Goal: Check status: Check status

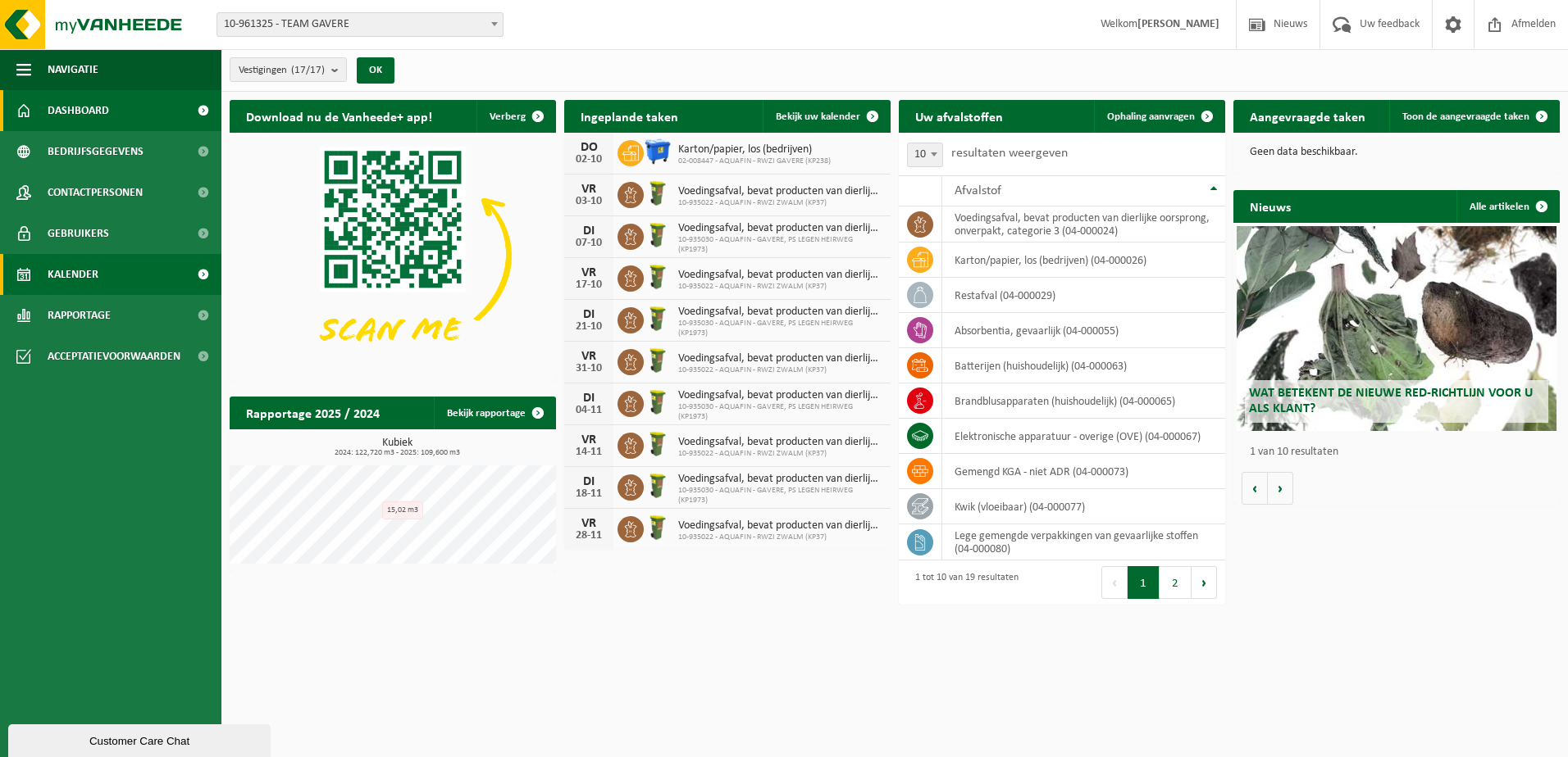
click at [37, 268] on link "Kalender" at bounding box center [111, 275] width 221 height 41
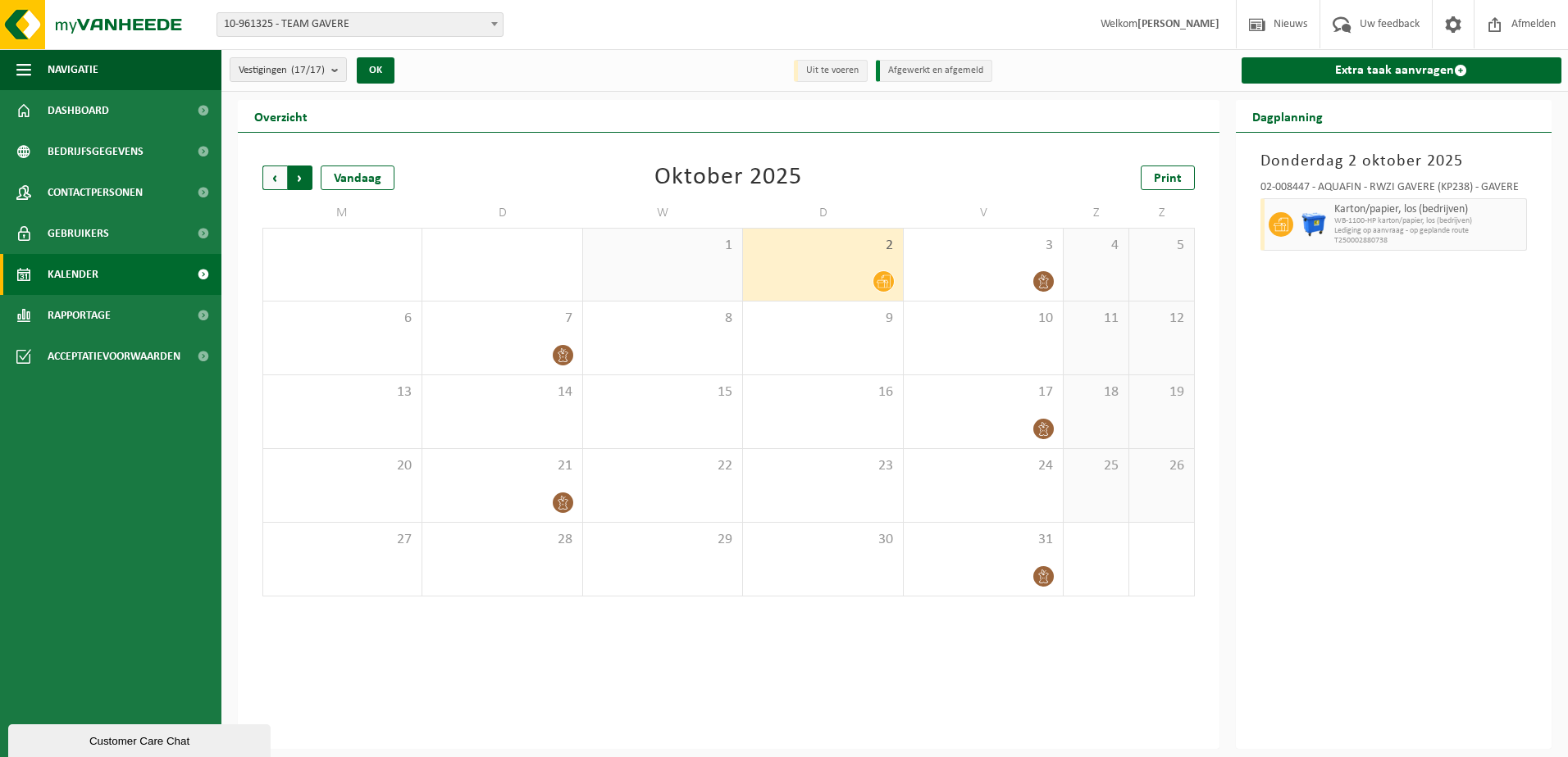
click at [271, 171] on span "Vorige" at bounding box center [275, 178] width 25 height 25
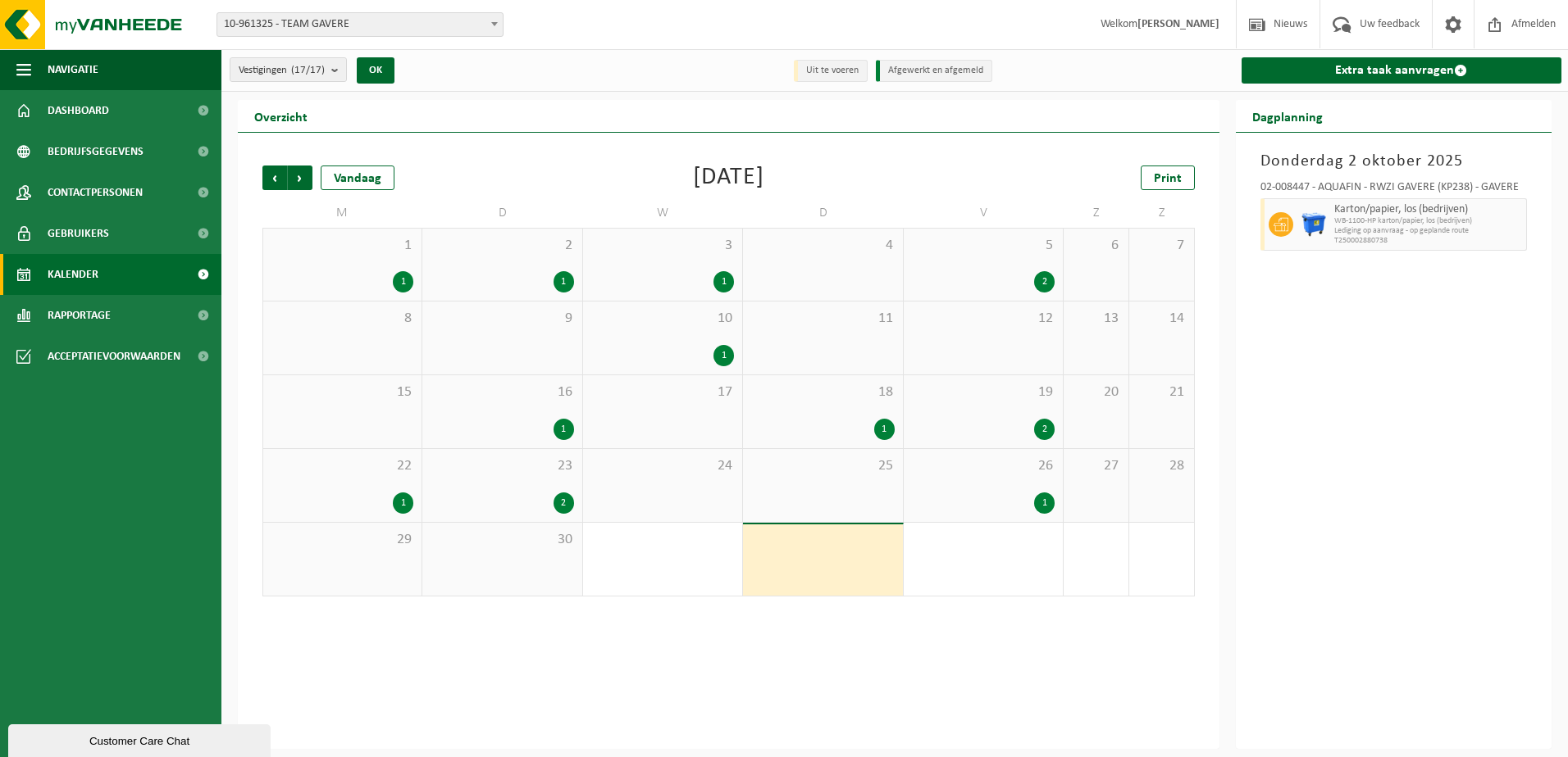
click at [338, 267] on div "1 1" at bounding box center [342, 264] width 158 height 72
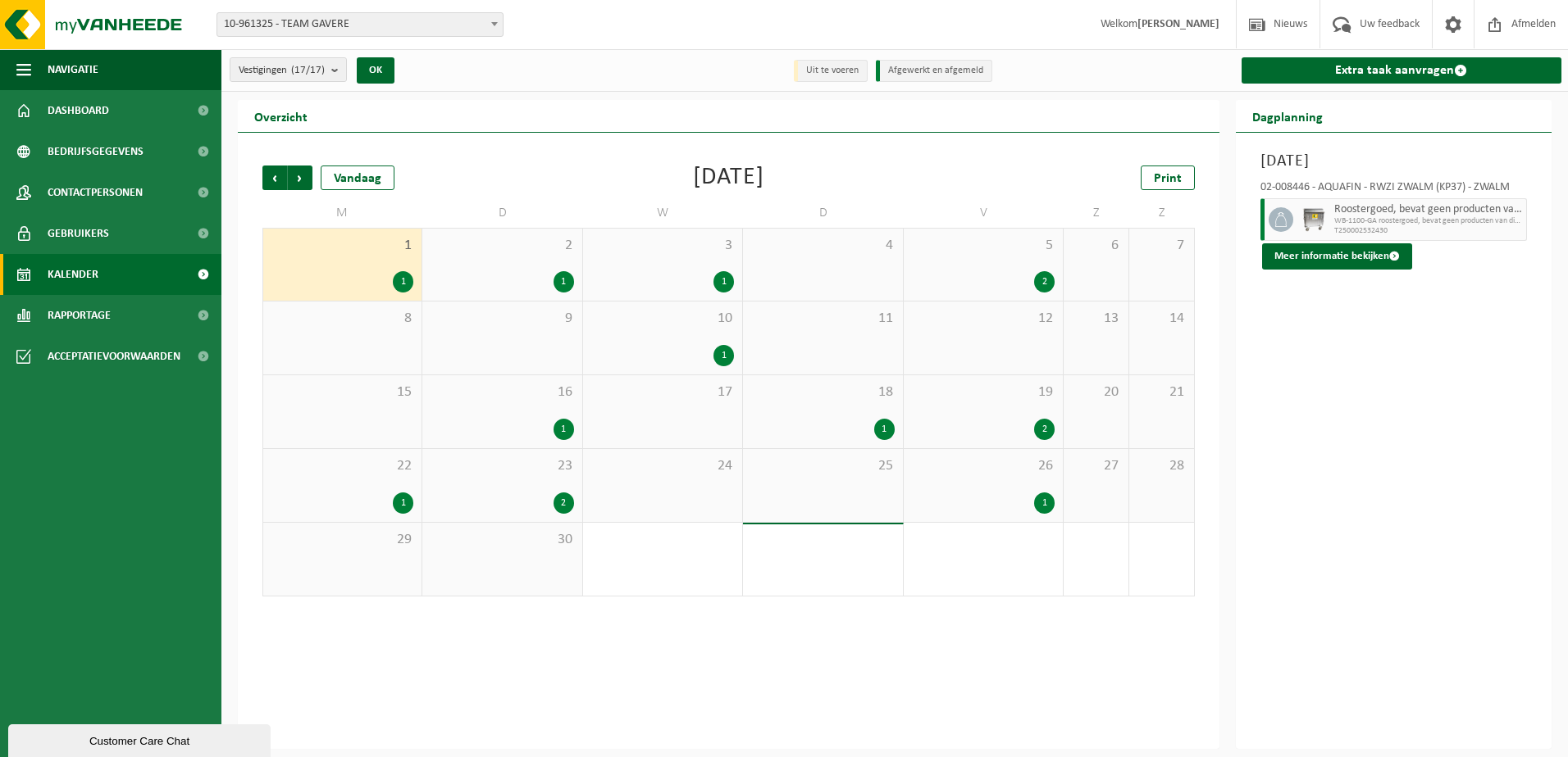
click at [507, 262] on div "2 1" at bounding box center [501, 264] width 159 height 72
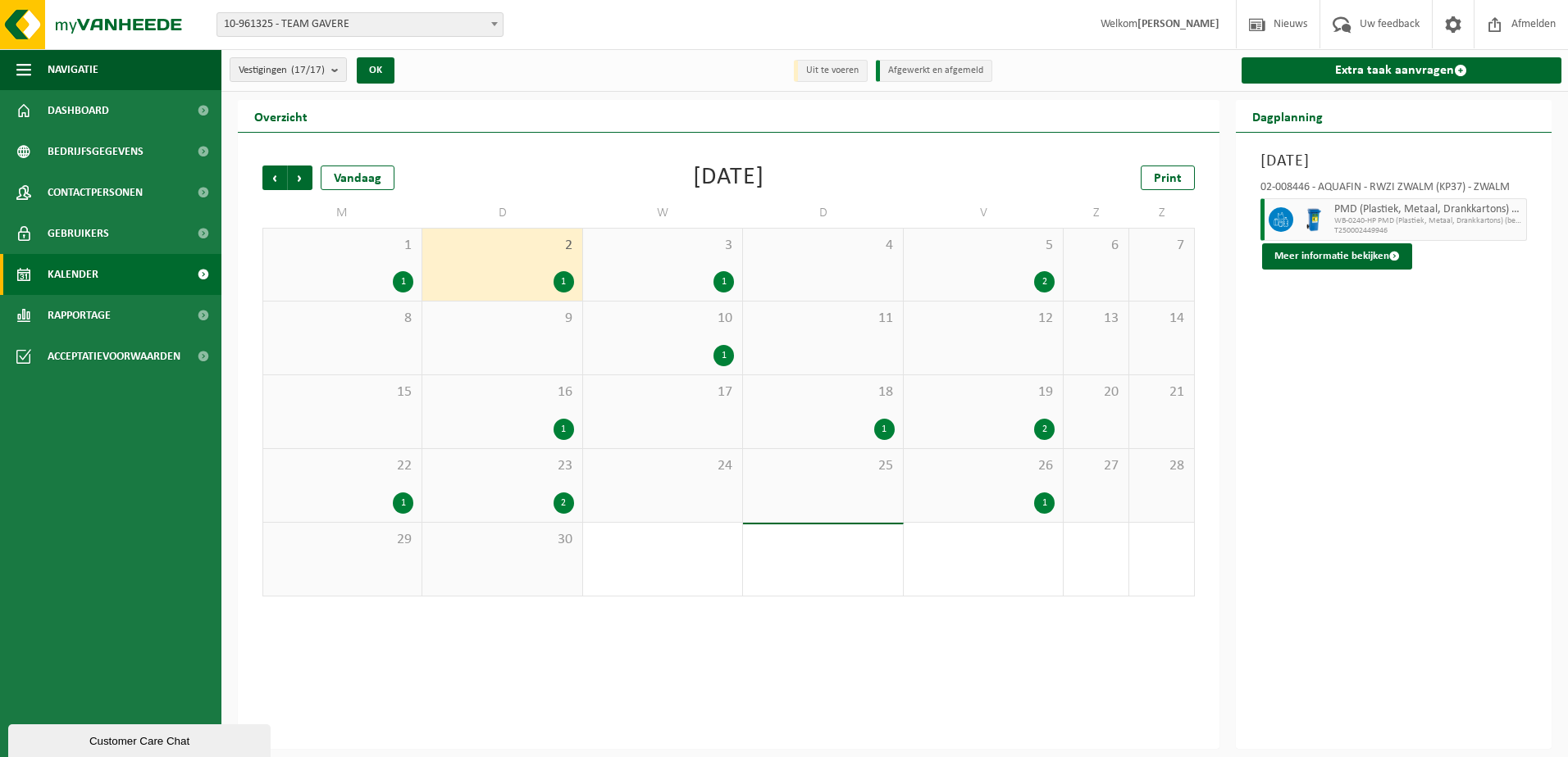
click at [678, 256] on div "3 1" at bounding box center [663, 264] width 159 height 72
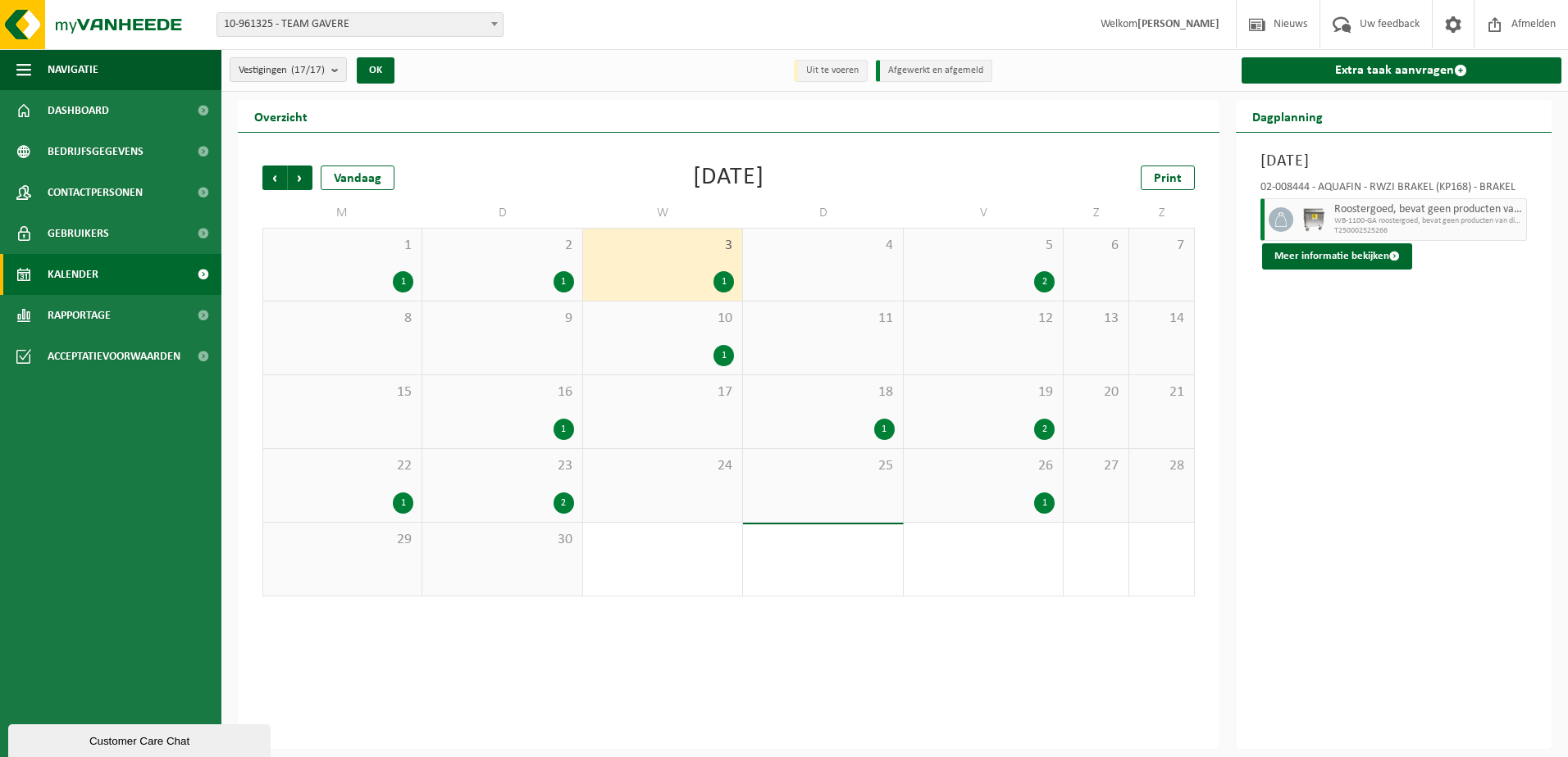
click at [988, 259] on div "5 2" at bounding box center [983, 264] width 159 height 72
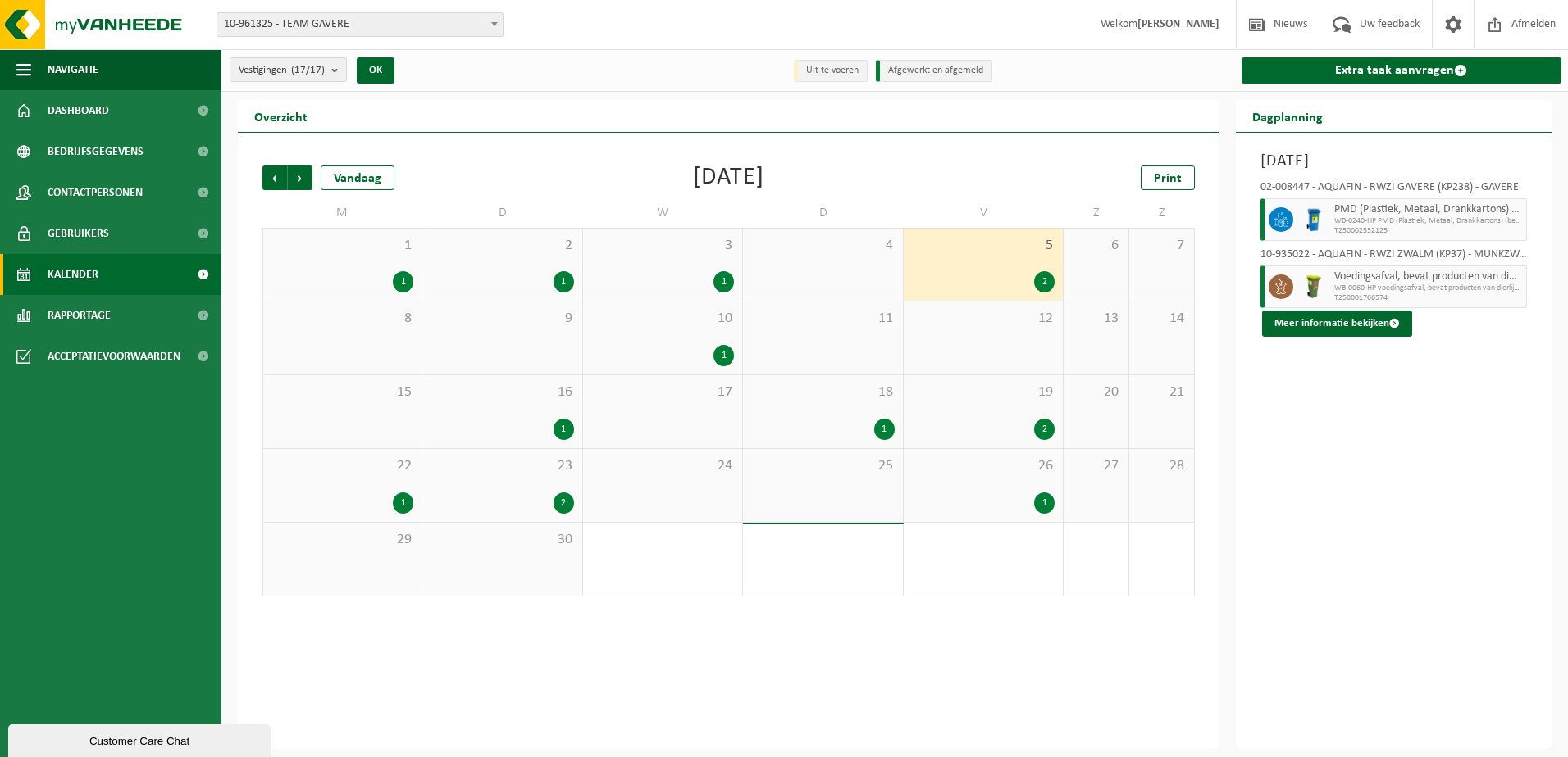
click at [645, 345] on div "1" at bounding box center [663, 356] width 143 height 21
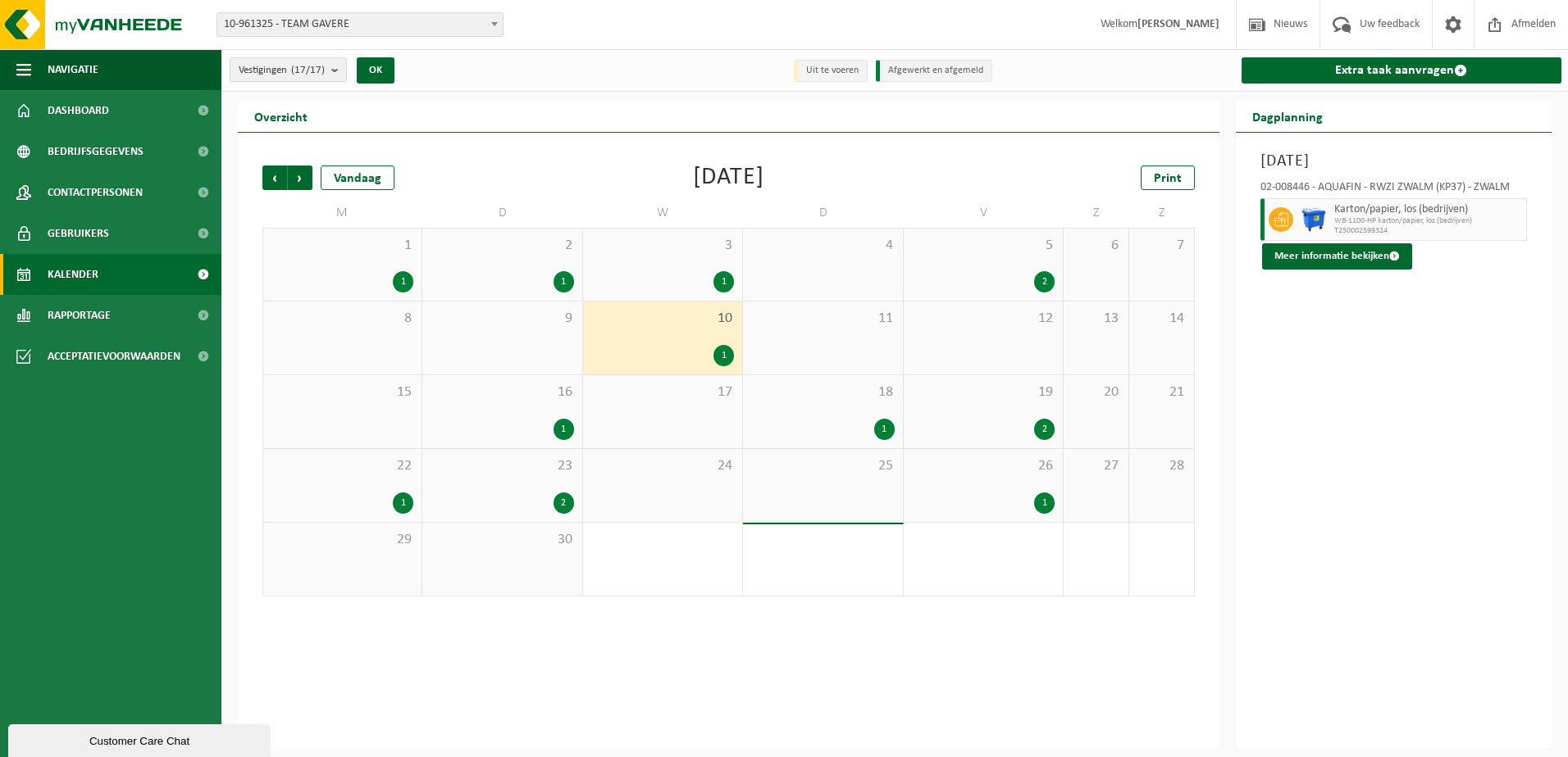
click at [506, 415] on div "16 1" at bounding box center [501, 412] width 159 height 73
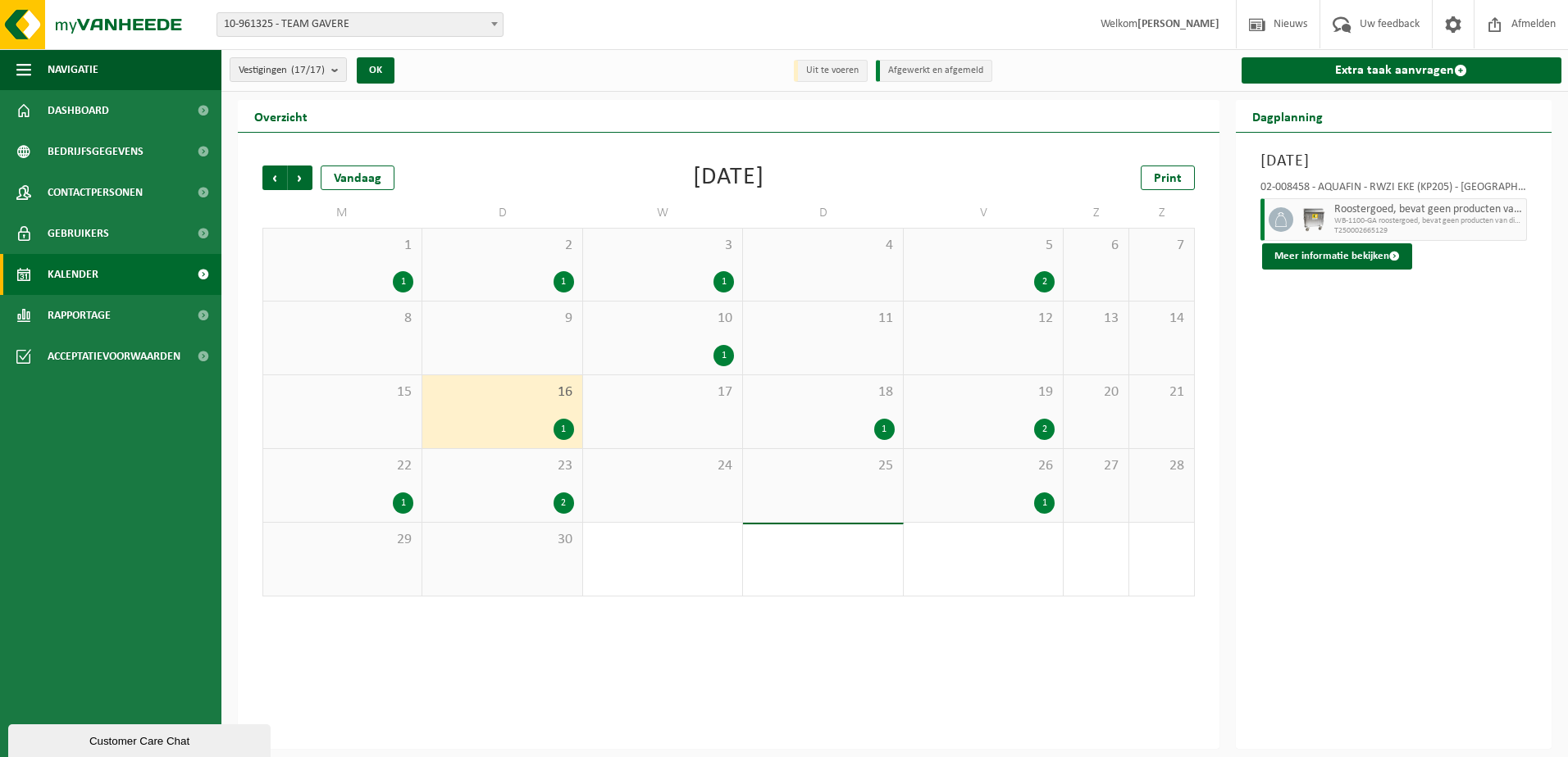
click at [817, 394] on span "18" at bounding box center [822, 392] width 143 height 18
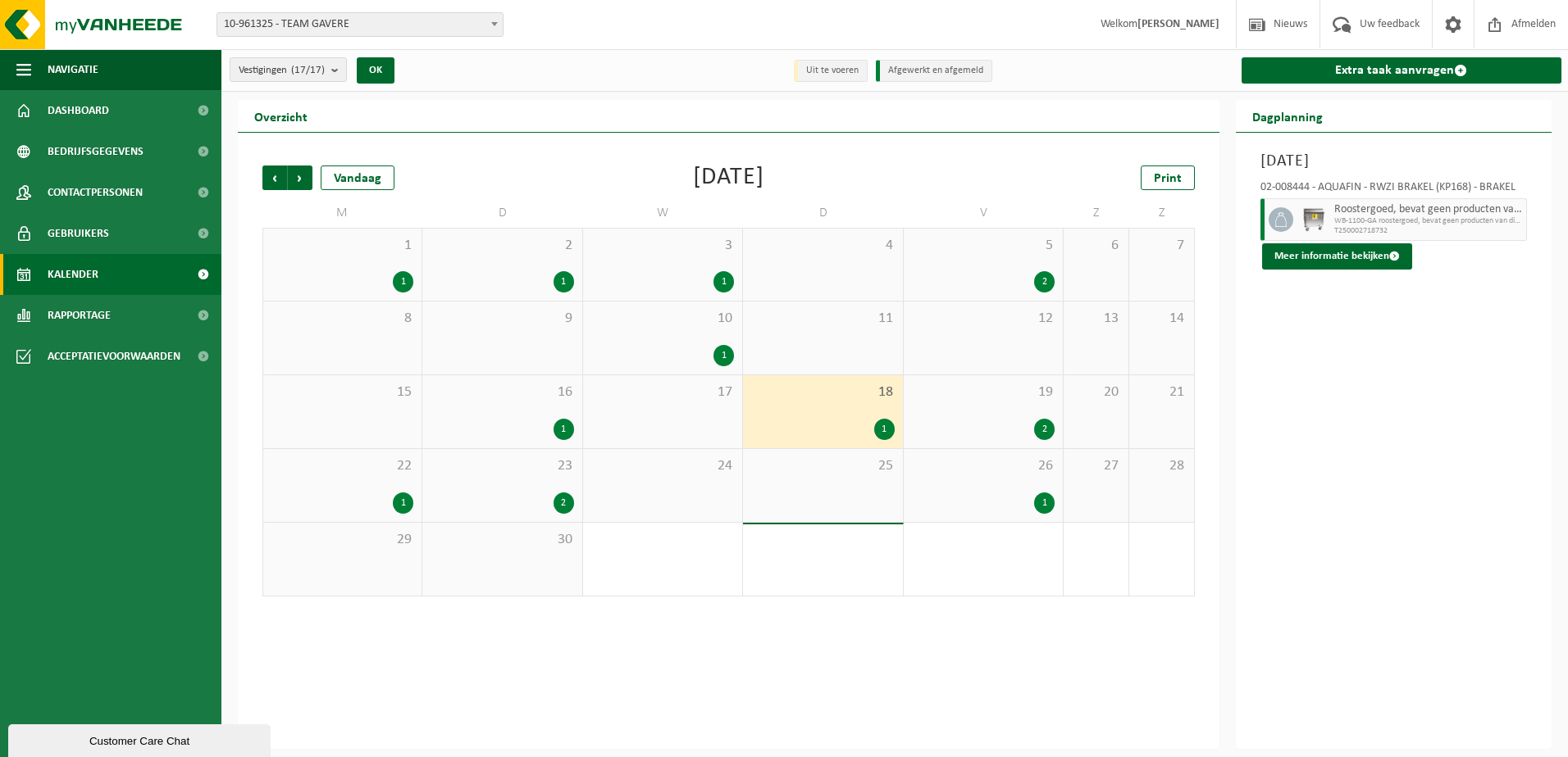
click at [947, 404] on div "19 2" at bounding box center [983, 412] width 159 height 73
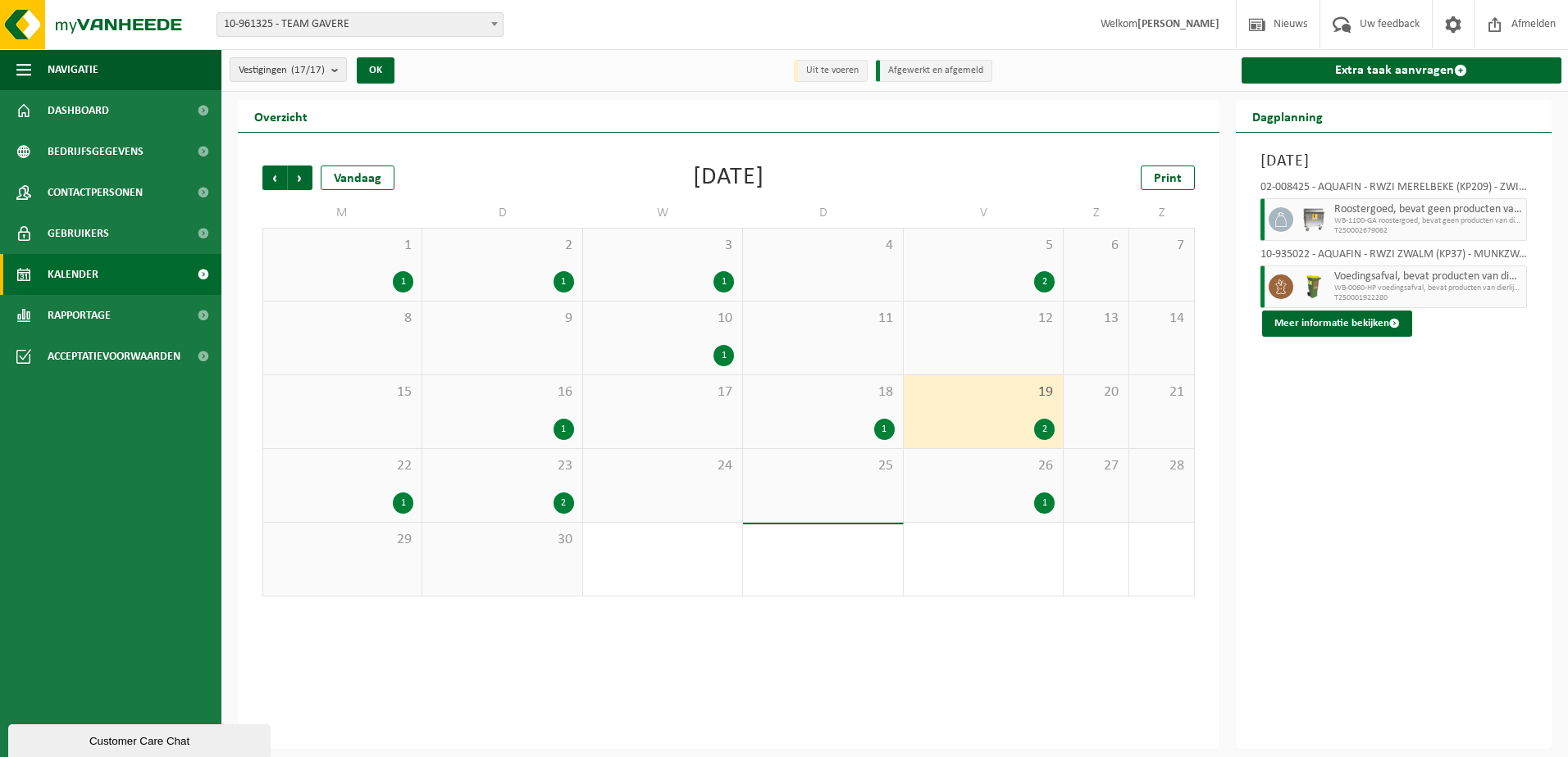
click at [947, 482] on div "26 1" at bounding box center [983, 486] width 159 height 73
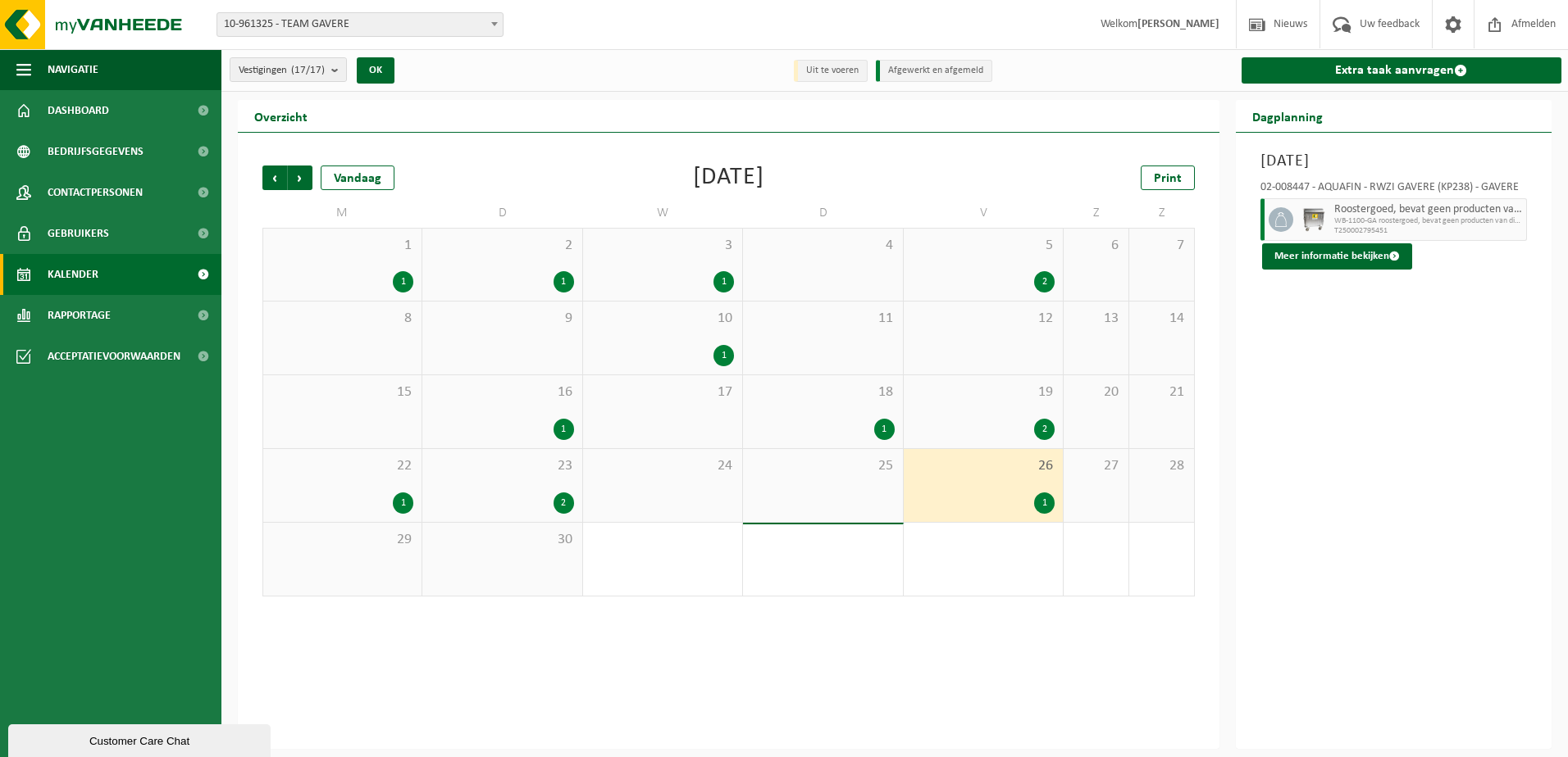
click at [512, 484] on div "23 2" at bounding box center [501, 486] width 159 height 73
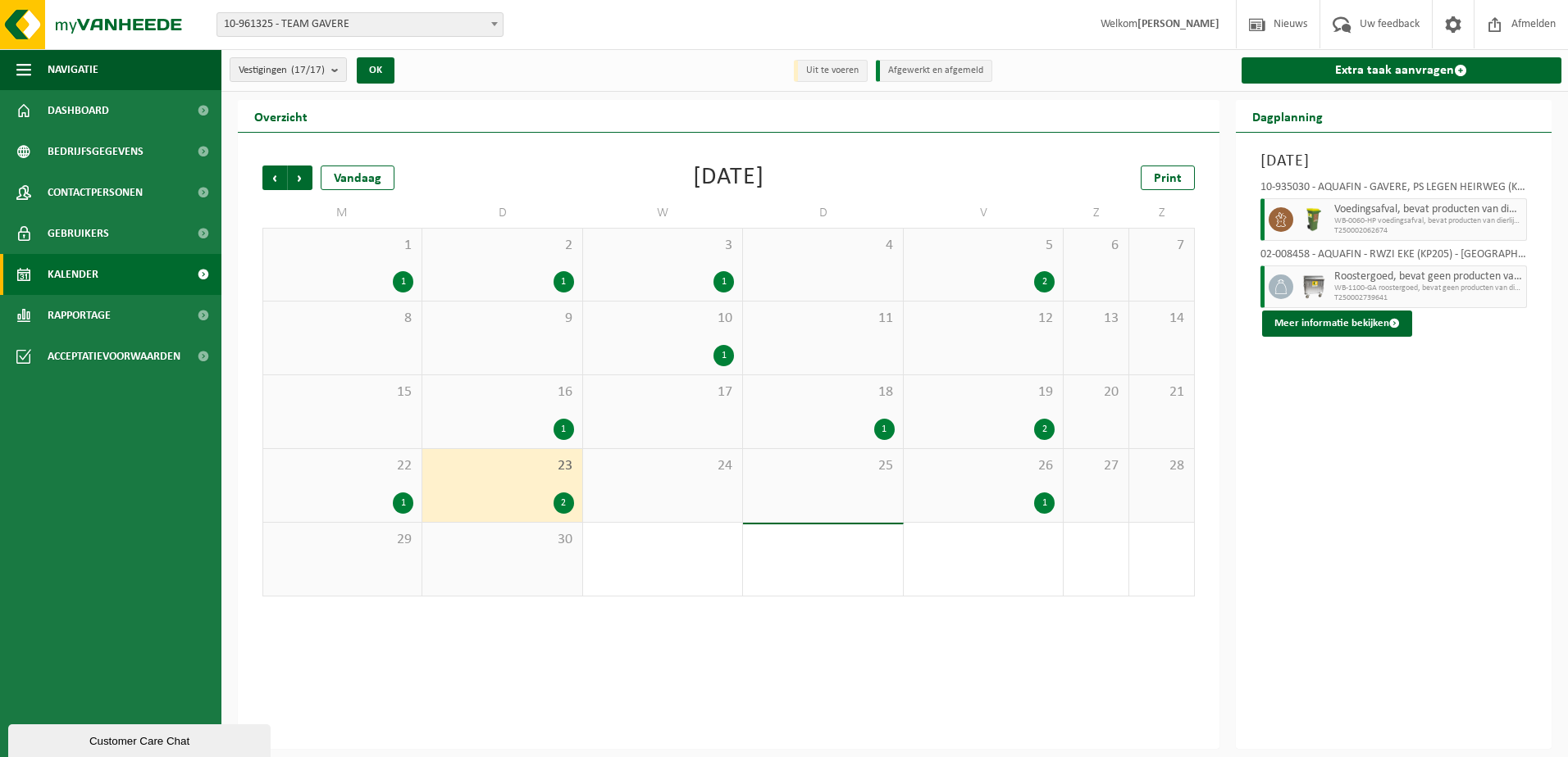
click at [380, 474] on div "22 1" at bounding box center [342, 486] width 158 height 73
